Goal: Task Accomplishment & Management: Manage account settings

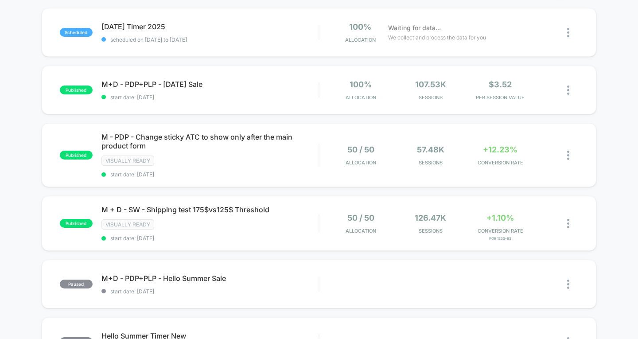
scroll to position [133, 0]
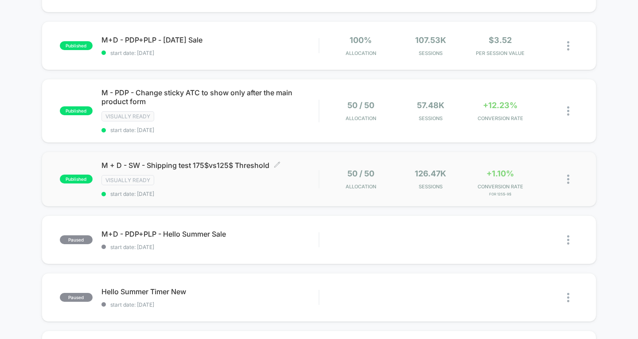
click at [290, 176] on div "Visually ready" at bounding box center [211, 180] width 218 height 10
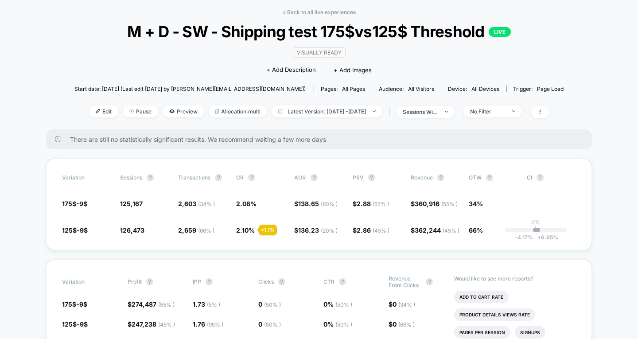
scroll to position [89, 0]
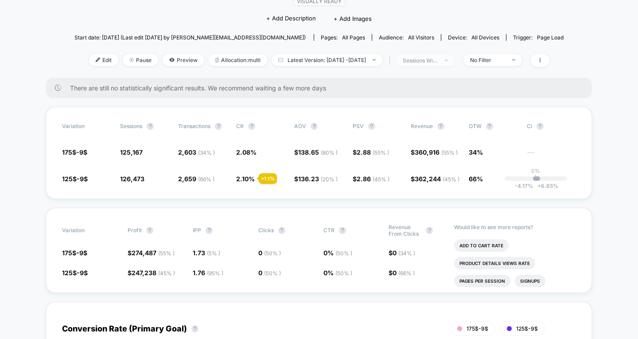
click at [444, 64] on span "sessions with impression" at bounding box center [425, 61] width 59 height 12
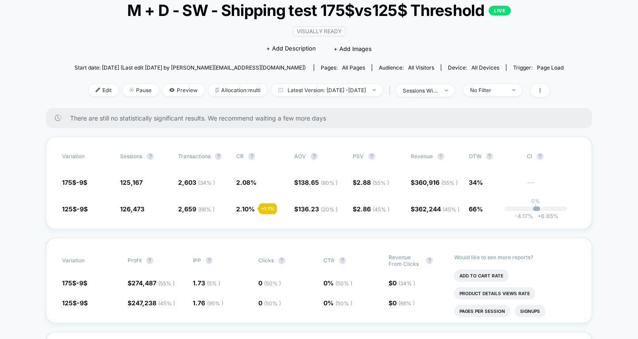
scroll to position [0, 0]
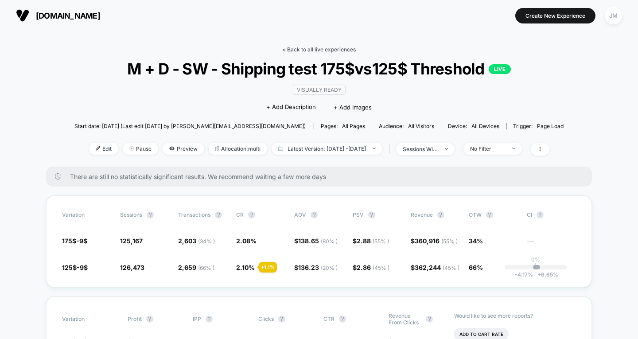
click at [310, 49] on link "< Back to all live experiences" at bounding box center [319, 49] width 74 height 7
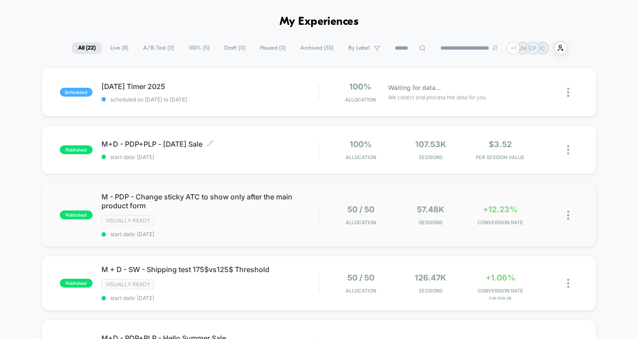
scroll to position [44, 0]
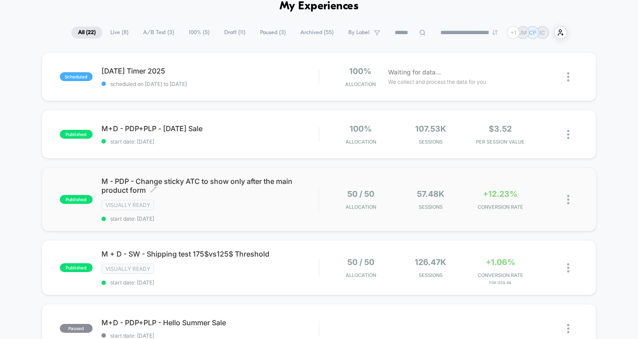
click at [257, 195] on div "M - PDP - Change sticky ATC to show only after the main product form Click to e…" at bounding box center [211, 199] width 218 height 45
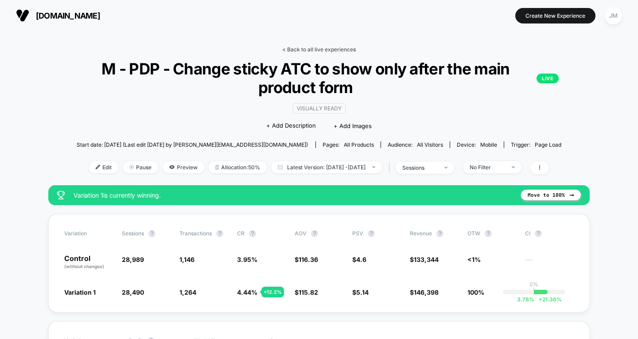
click at [316, 51] on link "< Back to all live experiences" at bounding box center [319, 49] width 74 height 7
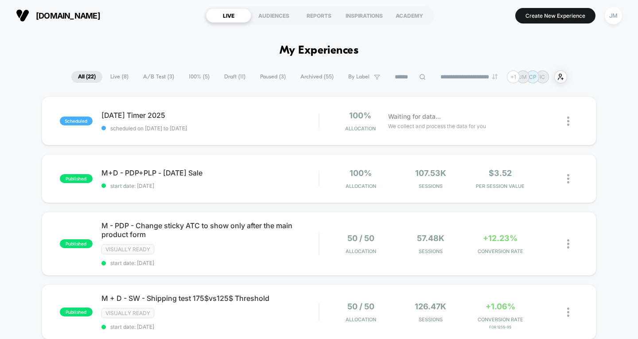
click at [226, 77] on span "Draft ( 11 )" at bounding box center [235, 77] width 35 height 12
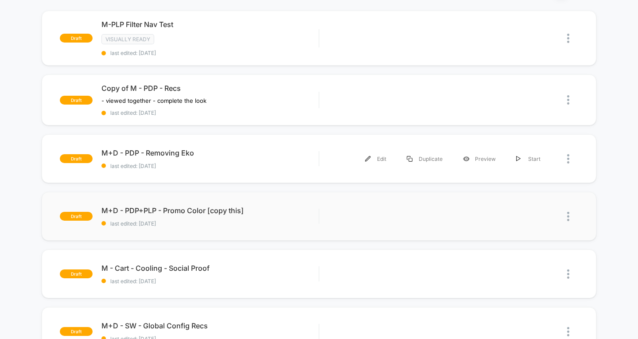
scroll to position [89, 0]
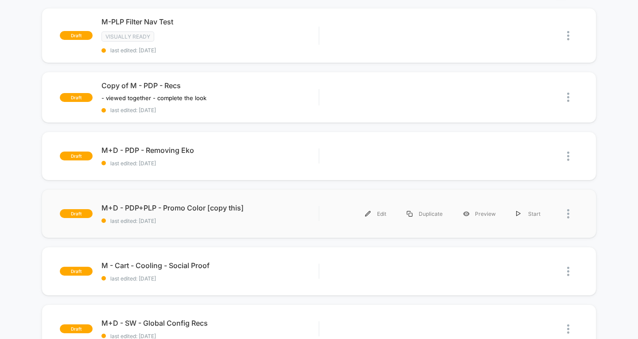
click at [560, 216] on div at bounding box center [565, 214] width 28 height 20
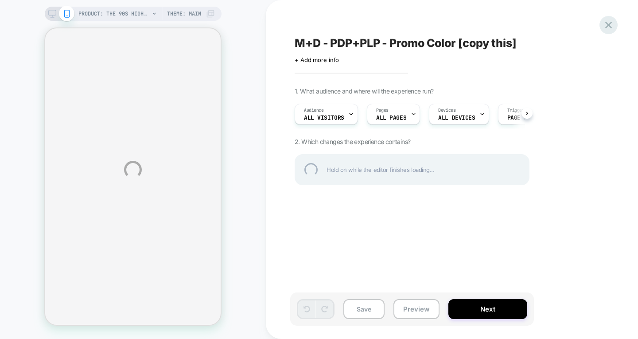
click at [610, 29] on div at bounding box center [609, 25] width 18 height 18
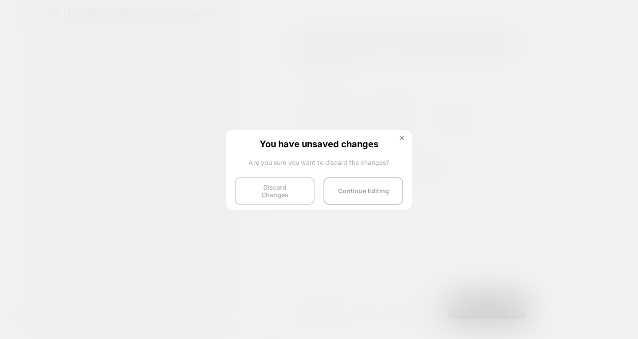
click at [251, 189] on button "Discard Changes" at bounding box center [275, 190] width 80 height 27
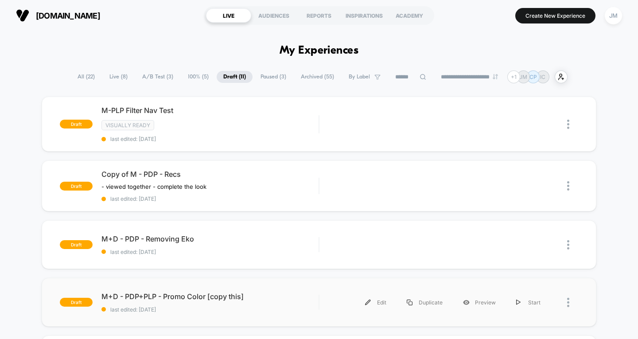
click at [572, 303] on div at bounding box center [573, 303] width 11 height 20
click at [517, 329] on div "Delete" at bounding box center [523, 325] width 80 height 20
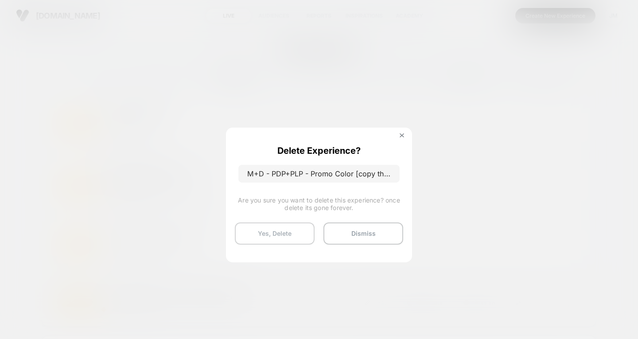
click at [271, 231] on button "Yes, Delete" at bounding box center [275, 234] width 80 height 22
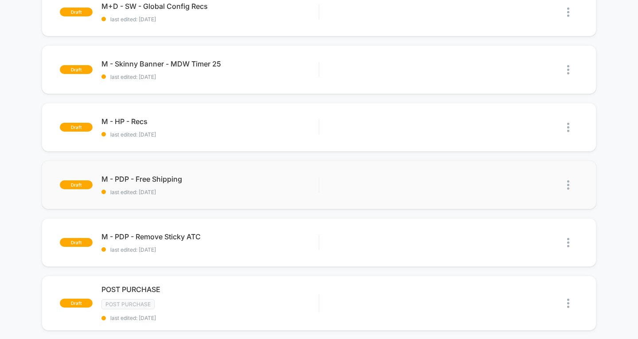
scroll to position [355, 0]
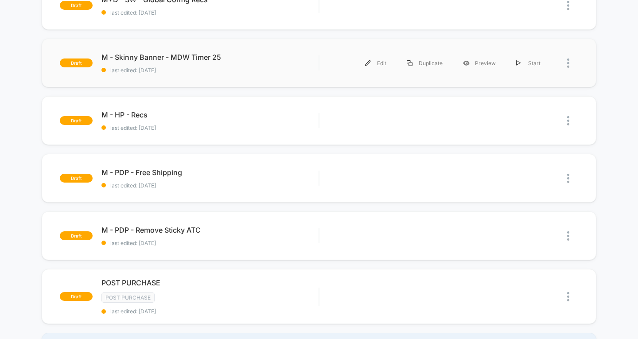
click at [565, 69] on div at bounding box center [565, 63] width 28 height 20
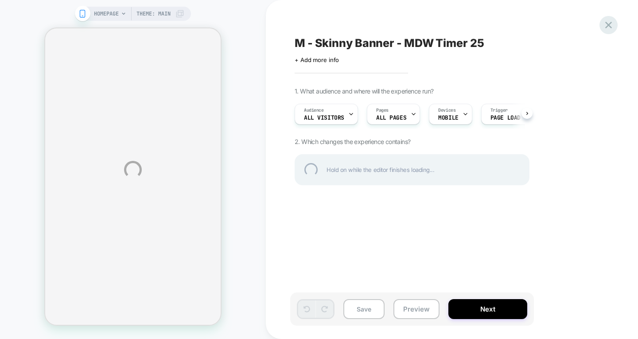
click at [611, 27] on div at bounding box center [609, 25] width 18 height 18
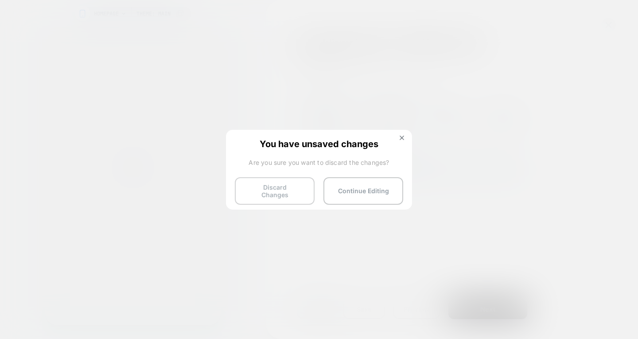
click at [270, 190] on button "Discard Changes" at bounding box center [275, 190] width 80 height 27
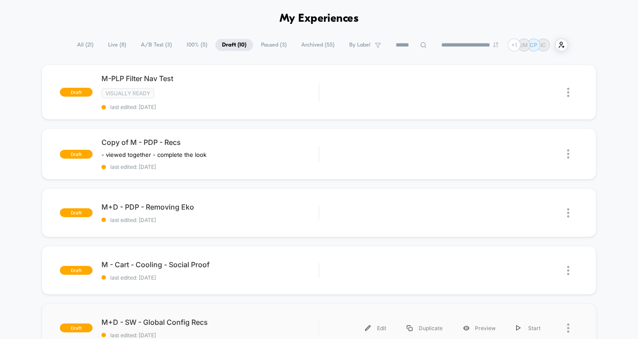
scroll to position [177, 0]
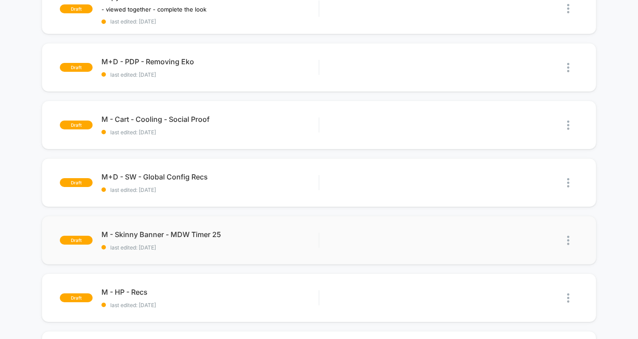
click at [568, 241] on img at bounding box center [569, 240] width 2 height 9
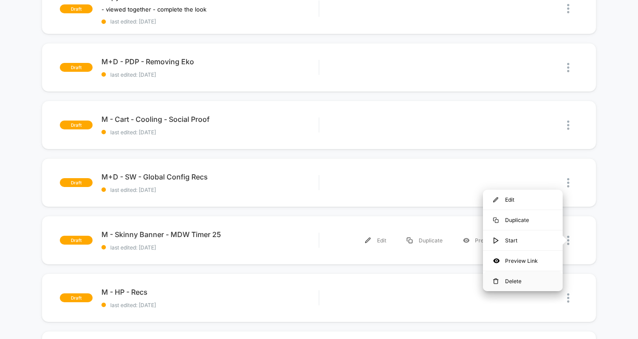
click at [513, 282] on div "Delete" at bounding box center [523, 281] width 80 height 20
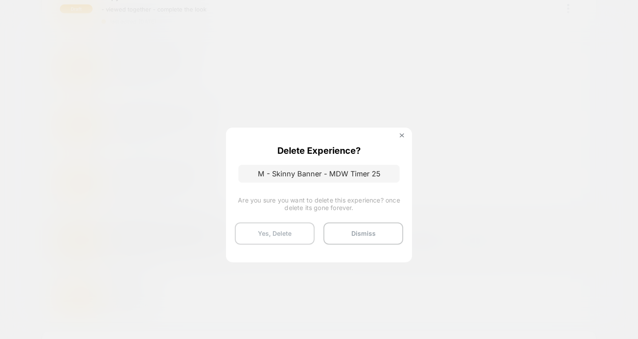
click at [262, 236] on button "Yes, Delete" at bounding box center [275, 234] width 80 height 22
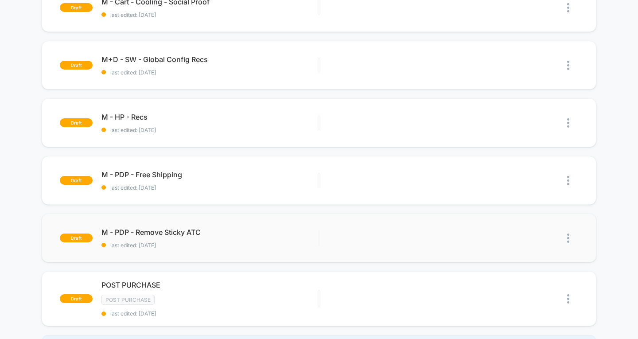
scroll to position [310, 0]
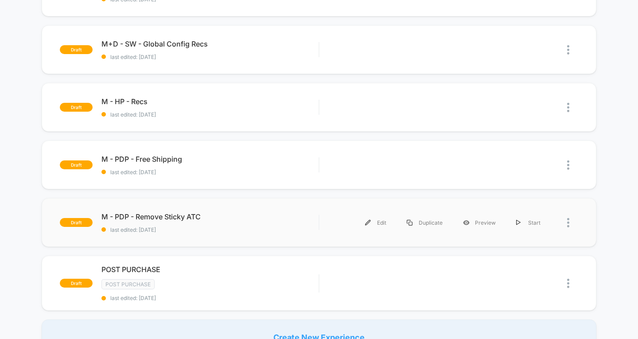
click at [567, 221] on div at bounding box center [565, 223] width 28 height 20
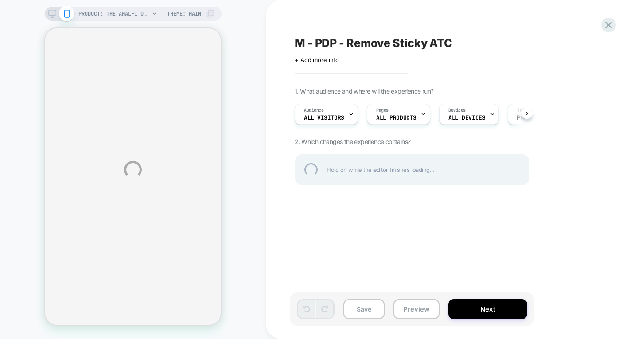
click at [618, 27] on div "PRODUCT: The Amalfi One Piece - Eco Nylon - Black - Classic [flat] PRODUCT: The…" at bounding box center [319, 169] width 638 height 339
click at [612, 26] on div at bounding box center [609, 25] width 18 height 18
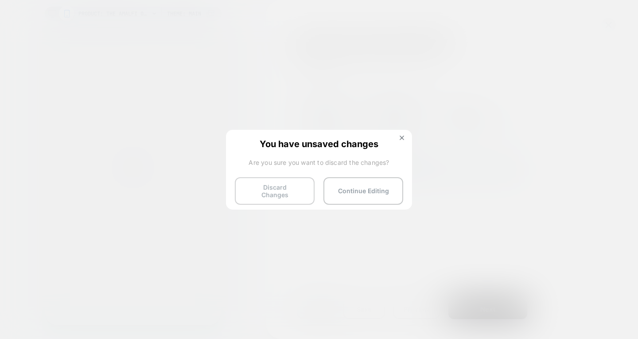
click at [273, 195] on button "Discard Changes" at bounding box center [275, 190] width 80 height 27
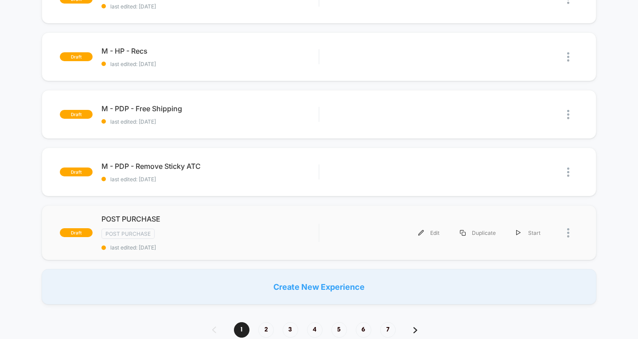
scroll to position [355, 0]
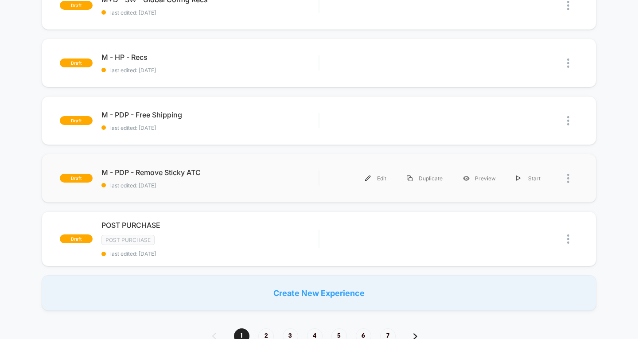
click at [567, 180] on div at bounding box center [565, 178] width 28 height 20
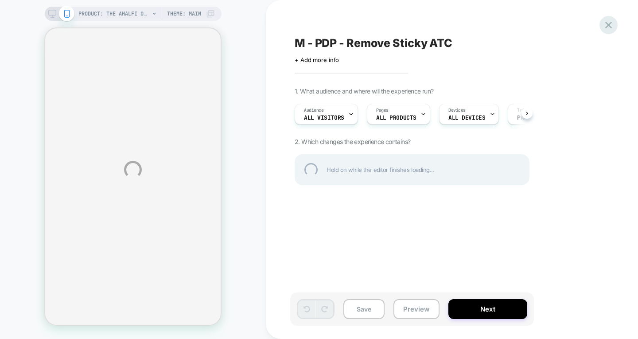
click at [609, 25] on div at bounding box center [609, 25] width 18 height 18
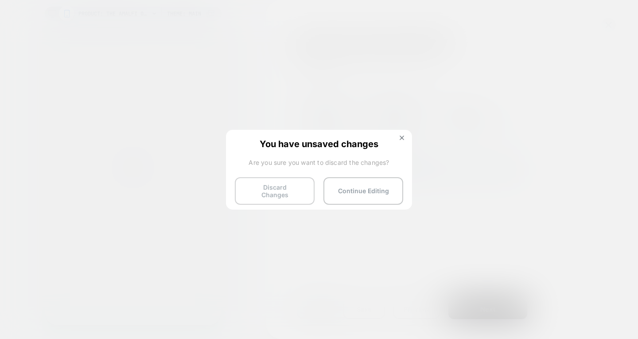
click at [289, 192] on button "Discard Changes" at bounding box center [275, 190] width 80 height 27
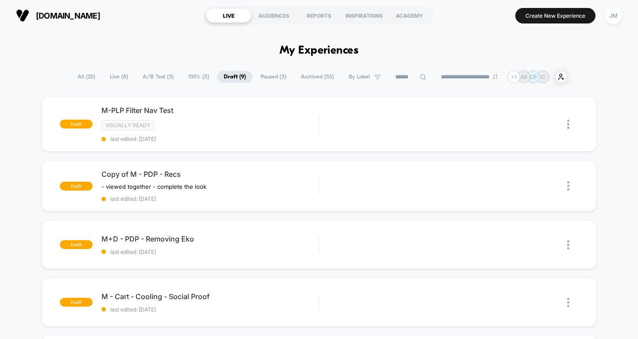
click at [266, 76] on span "Paused ( 3 )" at bounding box center [273, 77] width 39 height 12
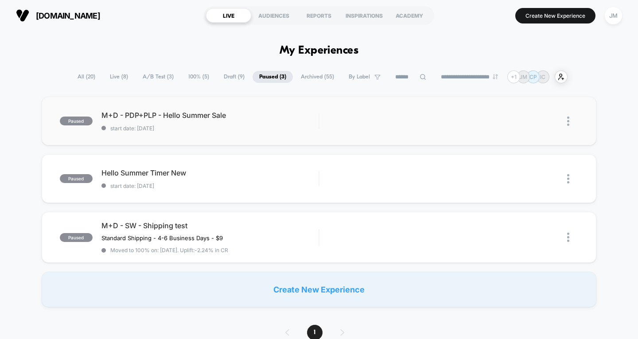
click at [569, 122] on img at bounding box center [569, 121] width 2 height 9
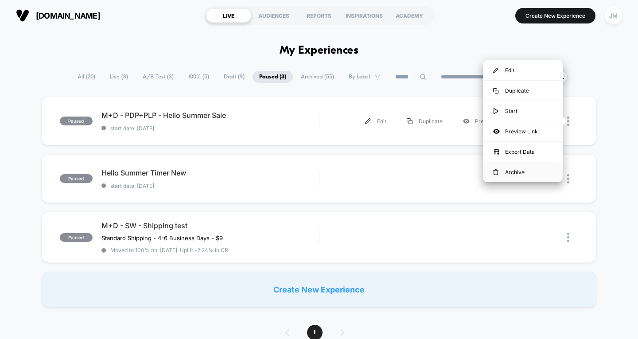
click at [533, 169] on div "Archive" at bounding box center [523, 172] width 80 height 20
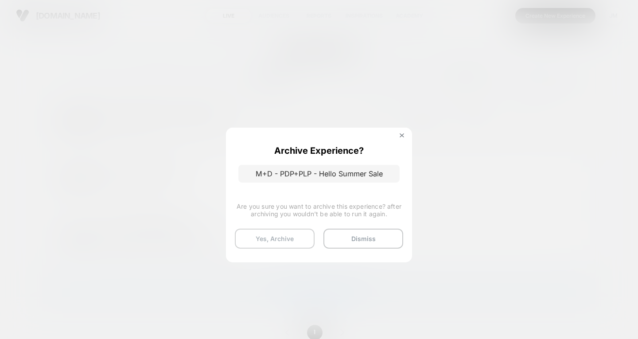
click at [288, 240] on button "Yes, Archive" at bounding box center [275, 239] width 80 height 20
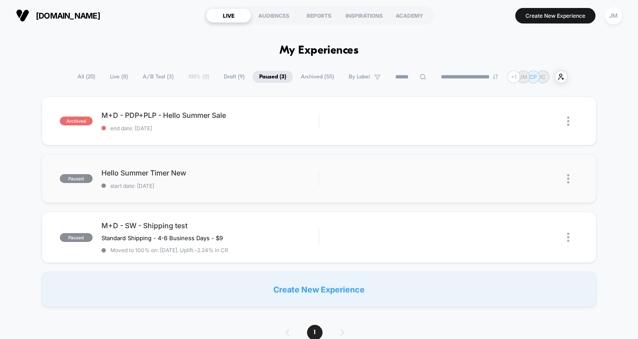
click at [569, 179] on img at bounding box center [569, 178] width 2 height 9
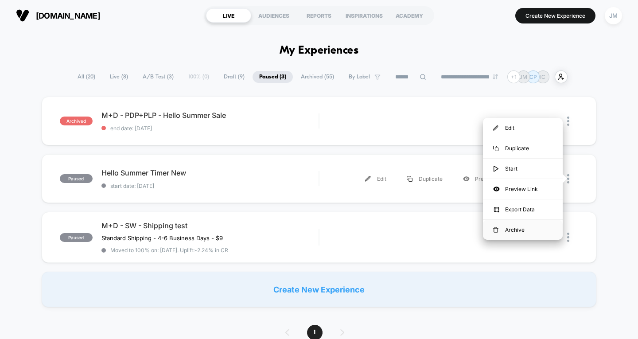
click at [528, 229] on div "Archive" at bounding box center [523, 230] width 80 height 20
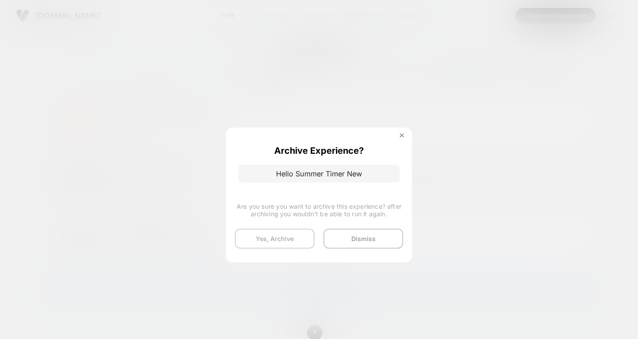
click at [261, 245] on button "Yes, Archive" at bounding box center [275, 239] width 80 height 20
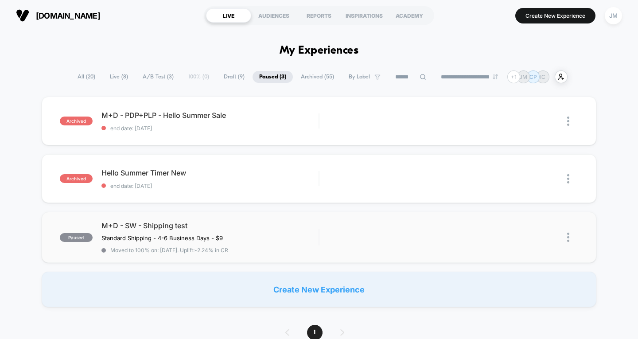
click at [568, 239] on img at bounding box center [569, 237] width 2 height 9
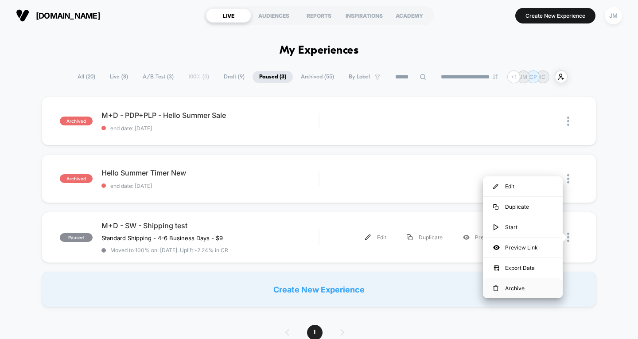
click at [510, 288] on div "Archive" at bounding box center [523, 288] width 80 height 20
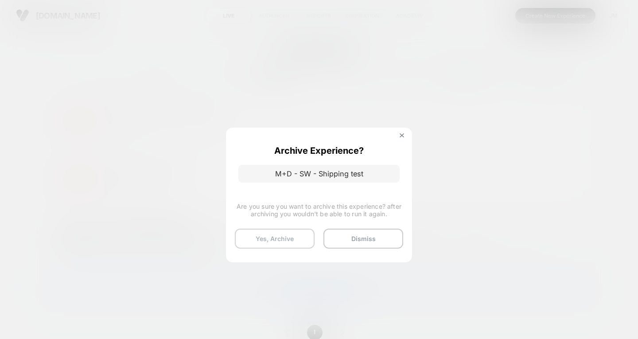
click at [266, 234] on button "Yes, Archive" at bounding box center [275, 239] width 80 height 20
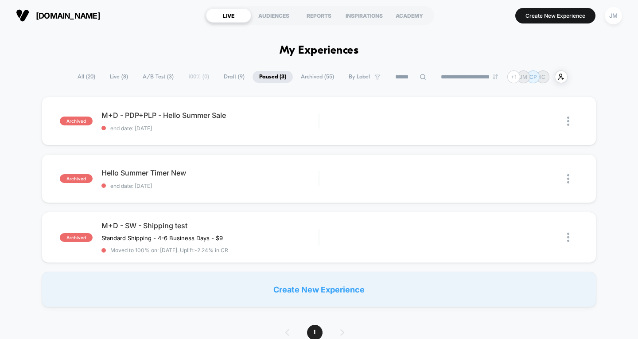
click at [226, 77] on span "Draft ( 9 )" at bounding box center [234, 77] width 34 height 12
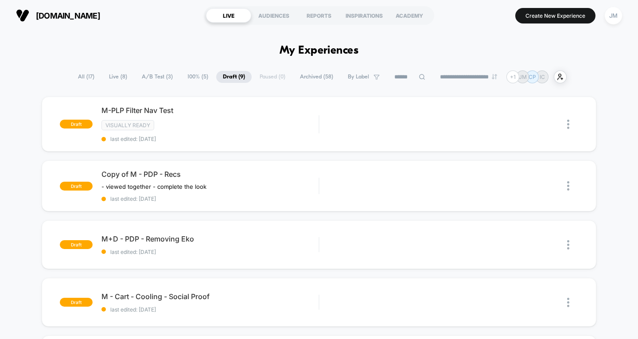
click at [161, 77] on span "A/B Test ( 3 )" at bounding box center [157, 77] width 44 height 12
